Goal: Task Accomplishment & Management: Manage account settings

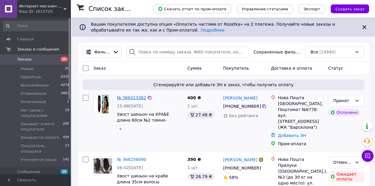
click at [135, 95] on link "№ 366313362" at bounding box center [131, 97] width 29 height 5
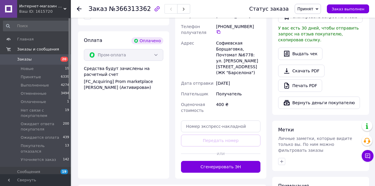
scroll to position [217, 0]
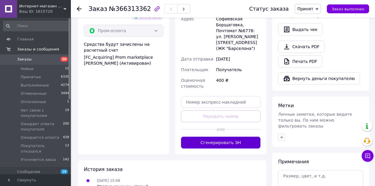
click at [213, 137] on button "Сгенерировать ЭН" at bounding box center [221, 143] width 80 height 12
click at [213, 137] on div "Доставка Редактировать Укажите номер экспресс-накладной Обязательно введите ном…" at bounding box center [221, 41] width 80 height 213
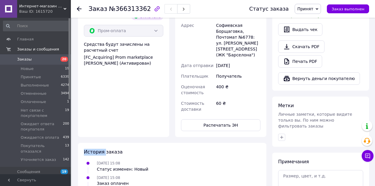
click at [51, 61] on span "Заказы" at bounding box center [36, 59] width 38 height 5
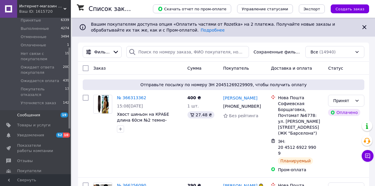
scroll to position [59, 0]
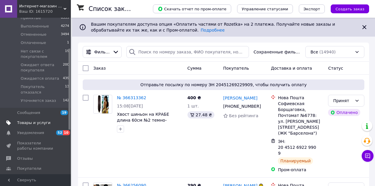
click at [41, 120] on span "Товары и услуги" at bounding box center [33, 122] width 33 height 5
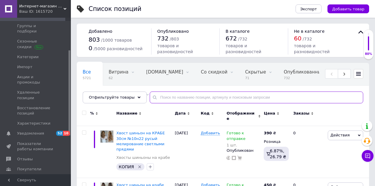
click at [166, 98] on input "text" at bounding box center [257, 98] width 214 height 12
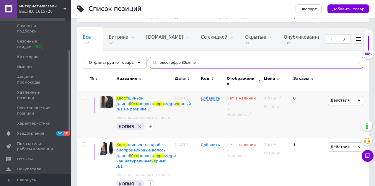
scroll to position [40, 0]
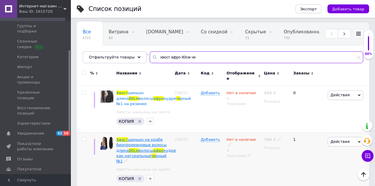
type input "хвост афро 80см че"
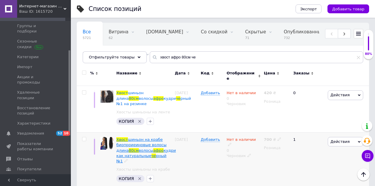
click at [144, 137] on span "шиньон на крабе биопроиеиновые волосы длина" at bounding box center [141, 144] width 50 height 15
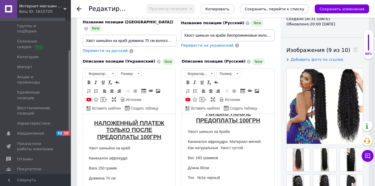
scroll to position [39, 0]
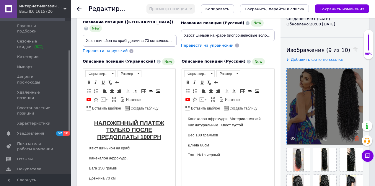
click at [355, 139] on icon at bounding box center [357, 139] width 4 height 4
click at [355, 139] on div at bounding box center [325, 107] width 76 height 76
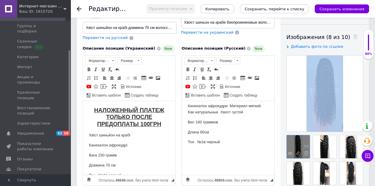
scroll to position [98, 0]
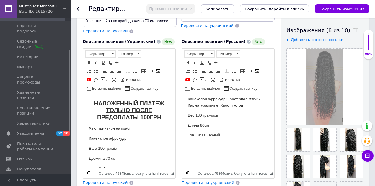
click at [151, 131] on p "Хвіст шиньйон на крабі" at bounding box center [129, 128] width 81 height 6
click at [106, 157] on p "Довжина 70 см" at bounding box center [129, 159] width 81 height 6
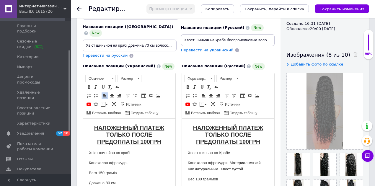
scroll to position [39, 0]
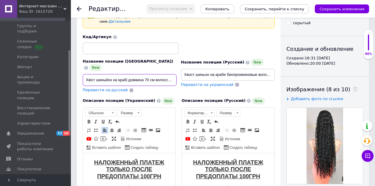
click at [145, 74] on input "Хвіст шиньйон на крабі довжина 70 см волосся афрокудрі чорний No1" at bounding box center [130, 80] width 94 height 12
type input "Хвіст шиньйон на крабі довжина 80 см волосся афрокудрі чорний No1"
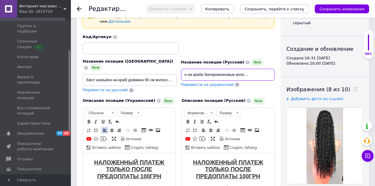
scroll to position [0, 91]
drag, startPoint x: 215, startPoint y: 69, endPoint x: 277, endPoint y: 72, distance: 62.5
click at [277, 72] on div "Название позиции (Русский) New Хвост шиньон на крабе биопроиеиновые волосы длин…" at bounding box center [228, 76] width 98 height 39
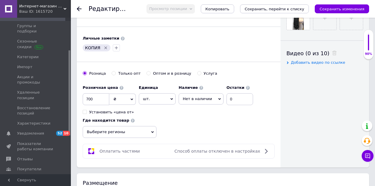
scroll to position [276, 0]
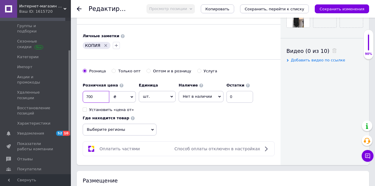
click at [88, 91] on input "700" at bounding box center [96, 97] width 27 height 12
type input "800"
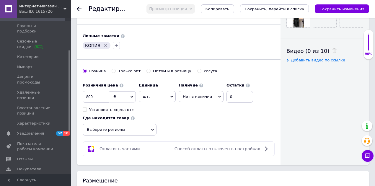
click at [185, 91] on span "Нет в наличии" at bounding box center [201, 96] width 45 height 11
click at [195, 122] on li "Готово к отправке" at bounding box center [201, 126] width 44 height 8
click at [236, 91] on input "0" at bounding box center [248, 97] width 27 height 12
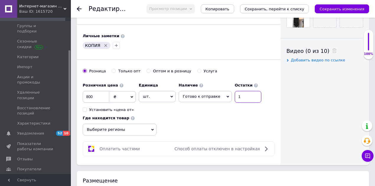
type input "1"
click at [243, 99] on div "Розничная цена 800 ₴ $ € CHF £ ¥ PLN ₸ MDL HUF KGS CN¥ TRY ₩ lei Установить «це…" at bounding box center [174, 96] width 182 height 33
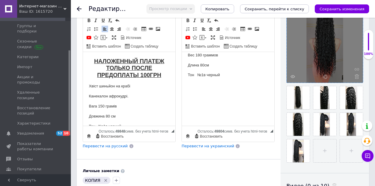
scroll to position [138, 0]
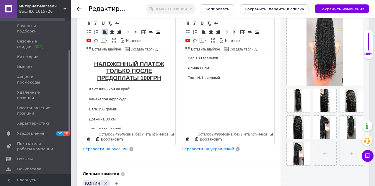
click at [292, 11] on icon "Сохранить, перейти к списку" at bounding box center [275, 9] width 60 height 4
click at [292, 11] on div "Сохранить, перейти к списку" at bounding box center [274, 8] width 69 height 9
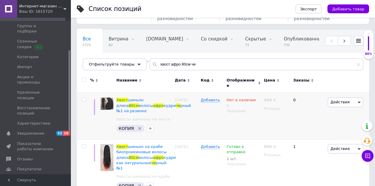
scroll to position [40, 0]
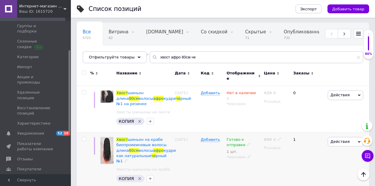
click at [249, 155] on icon at bounding box center [250, 157] width 4 height 4
click at [240, 164] on li "Опубликован" at bounding box center [242, 168] width 36 height 8
click at [269, 137] on b "800" at bounding box center [268, 139] width 8 height 4
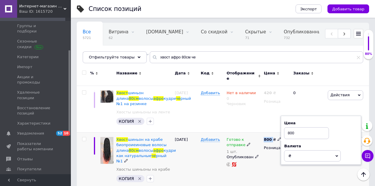
click at [269, 137] on b "800" at bounding box center [268, 139] width 8 height 4
click at [287, 127] on input "800" at bounding box center [306, 133] width 45 height 12
click at [288, 127] on input "800" at bounding box center [306, 133] width 45 height 12
type input "850"
click at [208, 151] on div "Добавить" at bounding box center [213, 161] width 26 height 57
